Goal: Obtain resource: Obtain resource

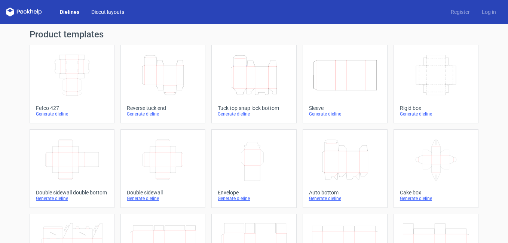
click at [101, 10] on link "Diecut layouts" at bounding box center [107, 11] width 45 height 7
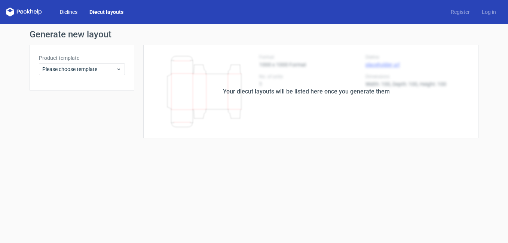
click at [70, 11] on link "Dielines" at bounding box center [69, 11] width 30 height 7
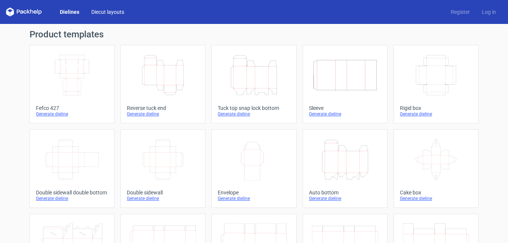
click at [111, 14] on link "Diecut layouts" at bounding box center [107, 11] width 45 height 7
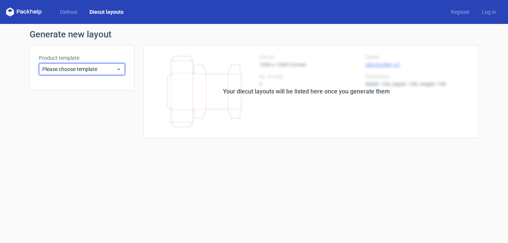
click at [121, 71] on icon at bounding box center [119, 69] width 6 height 6
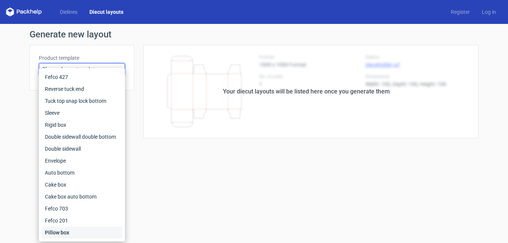
click at [70, 230] on div "Pillow box" at bounding box center [82, 233] width 80 height 12
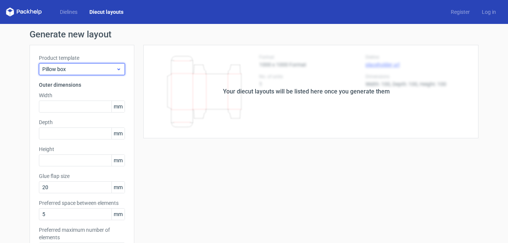
click at [97, 70] on span "Pillow box" at bounding box center [79, 68] width 74 height 7
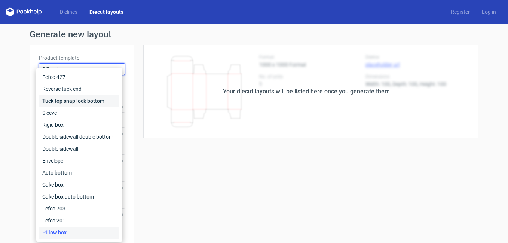
click at [85, 97] on div "Tuck top snap lock bottom" at bounding box center [79, 101] width 80 height 12
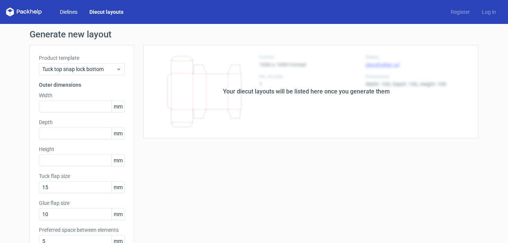
click at [67, 14] on link "Dielines" at bounding box center [69, 11] width 30 height 7
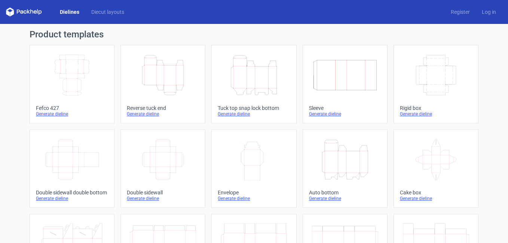
click at [255, 84] on icon "Height Depth Width" at bounding box center [254, 75] width 66 height 42
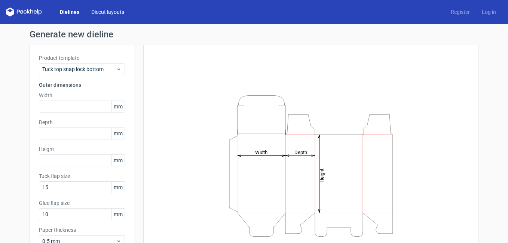
click at [95, 12] on link "Diecut layouts" at bounding box center [107, 11] width 45 height 7
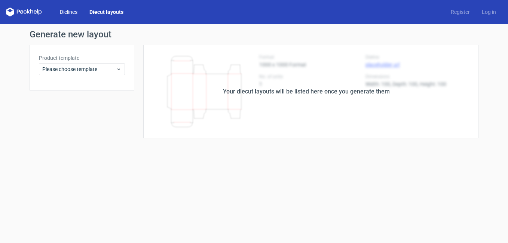
click at [70, 12] on link "Dielines" at bounding box center [69, 11] width 30 height 7
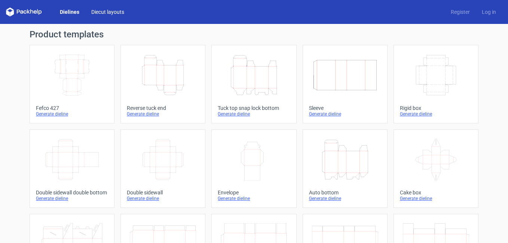
click at [121, 10] on link "Diecut layouts" at bounding box center [107, 11] width 45 height 7
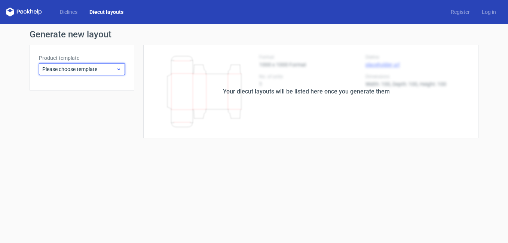
click at [112, 71] on span "Please choose template" at bounding box center [79, 68] width 74 height 7
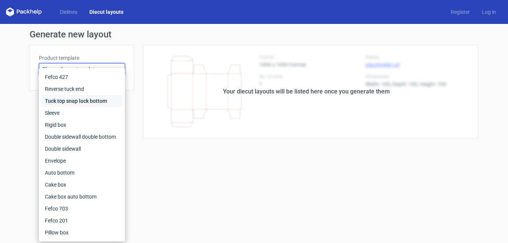
click at [86, 97] on div "Tuck top snap lock bottom" at bounding box center [82, 101] width 80 height 12
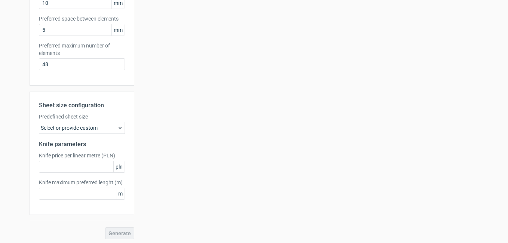
scroll to position [214, 0]
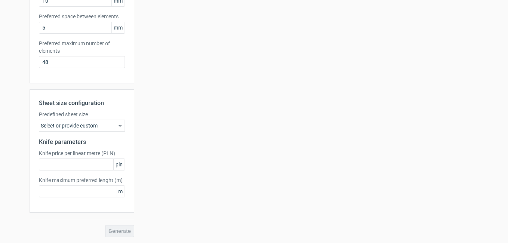
click at [94, 123] on div "Select or provide custom" at bounding box center [82, 126] width 86 height 12
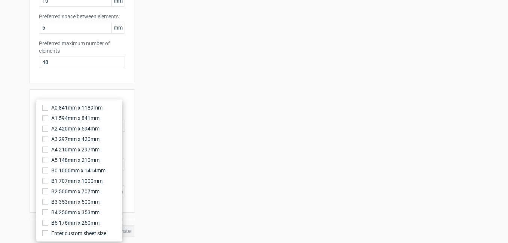
click at [186, 138] on div "Your diecut layouts will be listed here once you generate them Height Depth Wid…" at bounding box center [306, 34] width 344 height 406
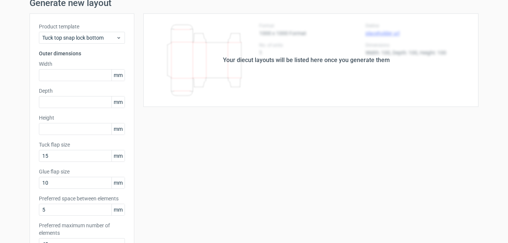
scroll to position [0, 0]
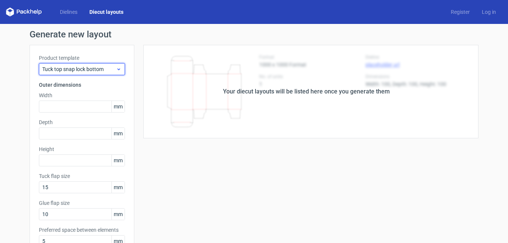
click at [103, 69] on span "Tuck top snap lock bottom" at bounding box center [79, 68] width 74 height 7
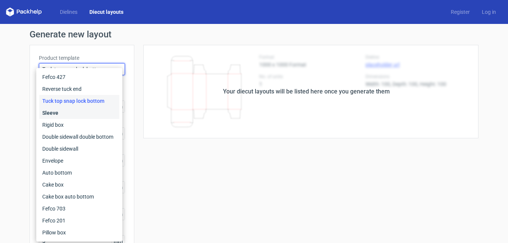
click at [66, 111] on div "Sleeve" at bounding box center [79, 113] width 80 height 12
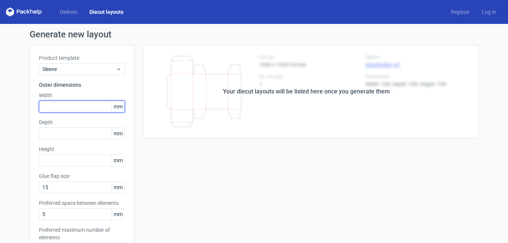
click at [61, 109] on input "text" at bounding box center [82, 107] width 86 height 12
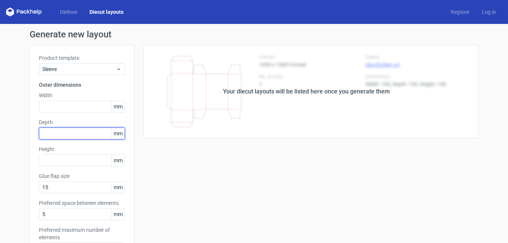
click at [53, 132] on input "text" at bounding box center [82, 134] width 86 height 12
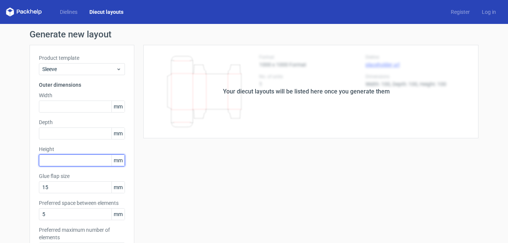
click at [57, 157] on input "text" at bounding box center [82, 161] width 86 height 12
click at [273, 86] on div "Your diecut layouts will be listed here once you generate them" at bounding box center [306, 92] width 344 height 94
click at [250, 110] on div "Your diecut layouts will be listed here once you generate them" at bounding box center [306, 92] width 344 height 94
click at [76, 12] on link "Dielines" at bounding box center [69, 11] width 30 height 7
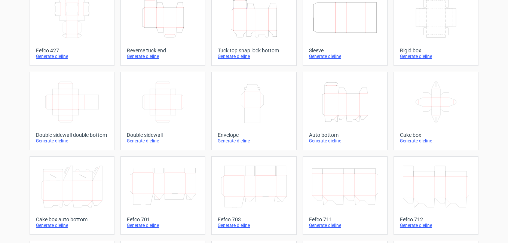
scroll to position [75, 0]
